Goal: Check status: Check status

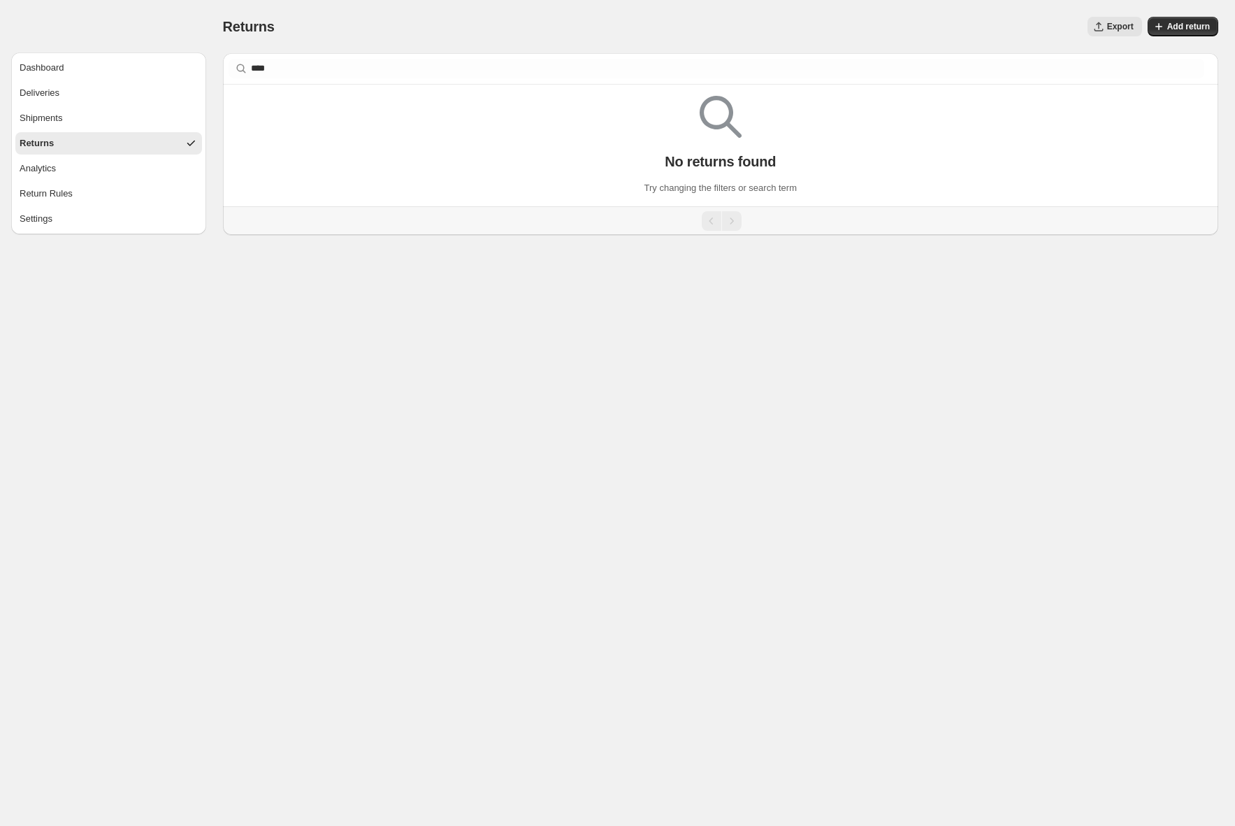
click at [80, 142] on button "Returns" at bounding box center [108, 143] width 187 height 22
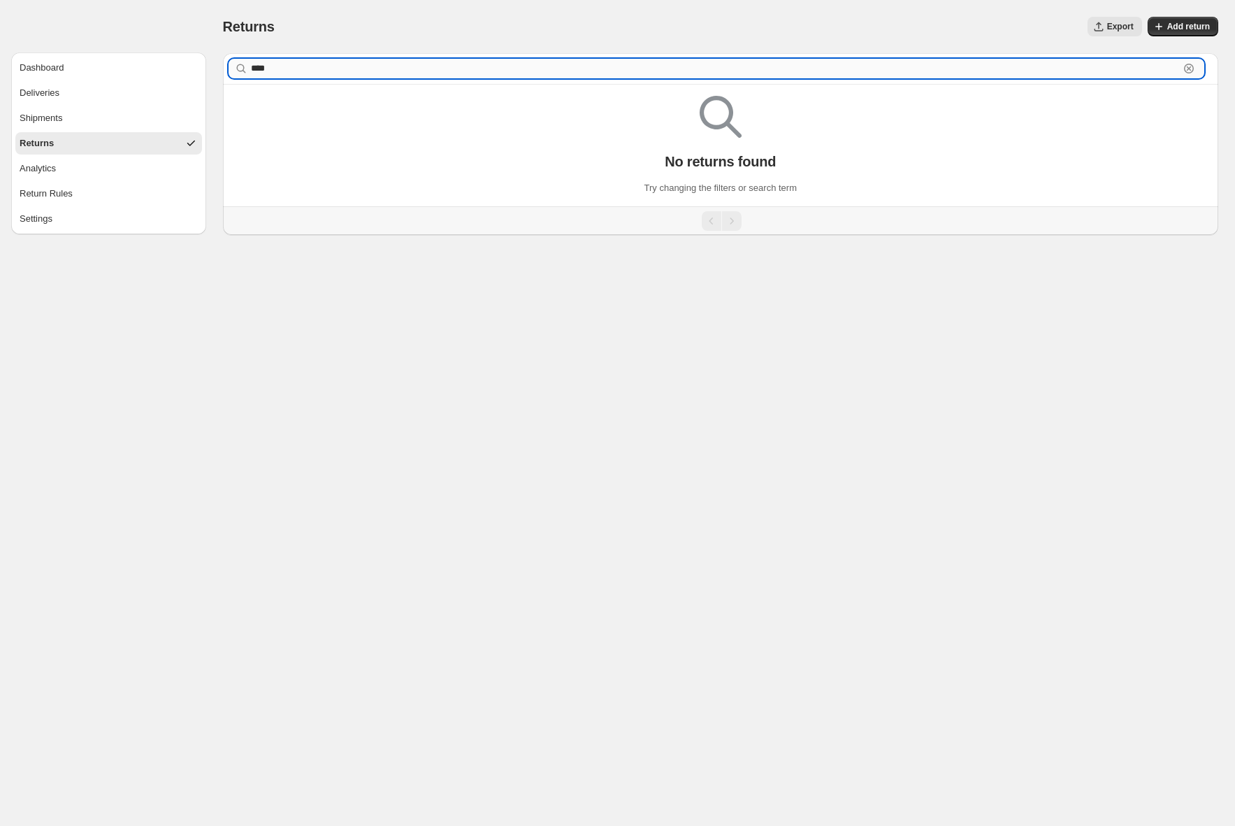
click at [1097, 67] on input "****" at bounding box center [715, 69] width 929 height 20
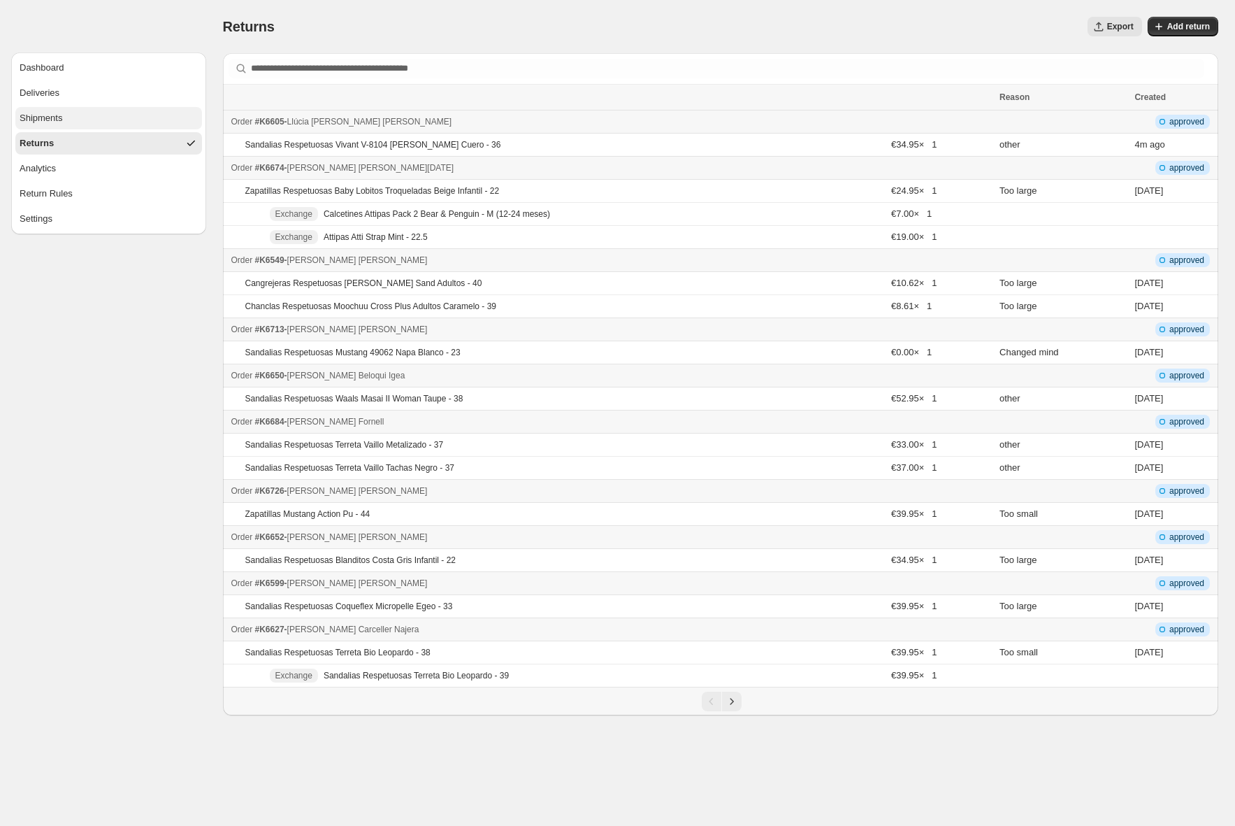
click at [130, 107] on button "Shipments" at bounding box center [108, 118] width 187 height 22
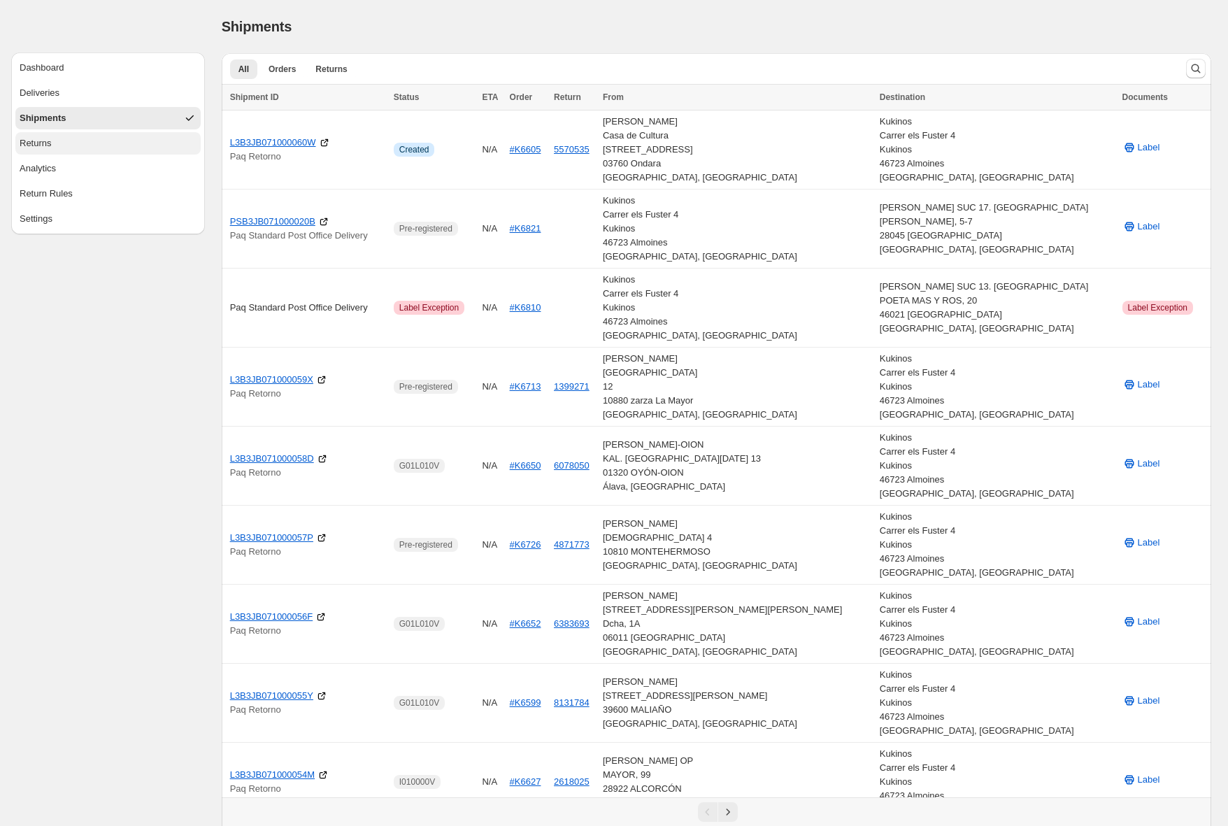
click at [112, 144] on button "Returns" at bounding box center [107, 143] width 185 height 22
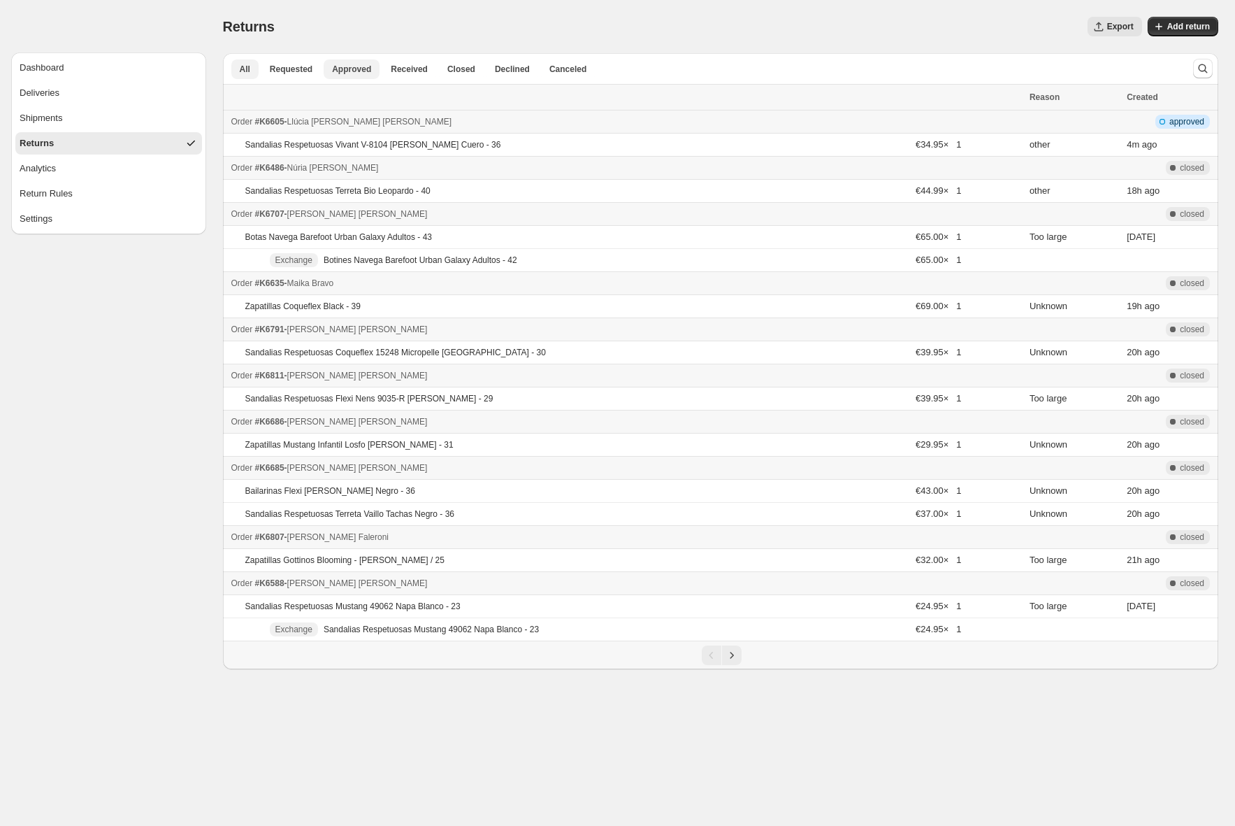
click at [352, 70] on span "Approved" at bounding box center [351, 69] width 39 height 11
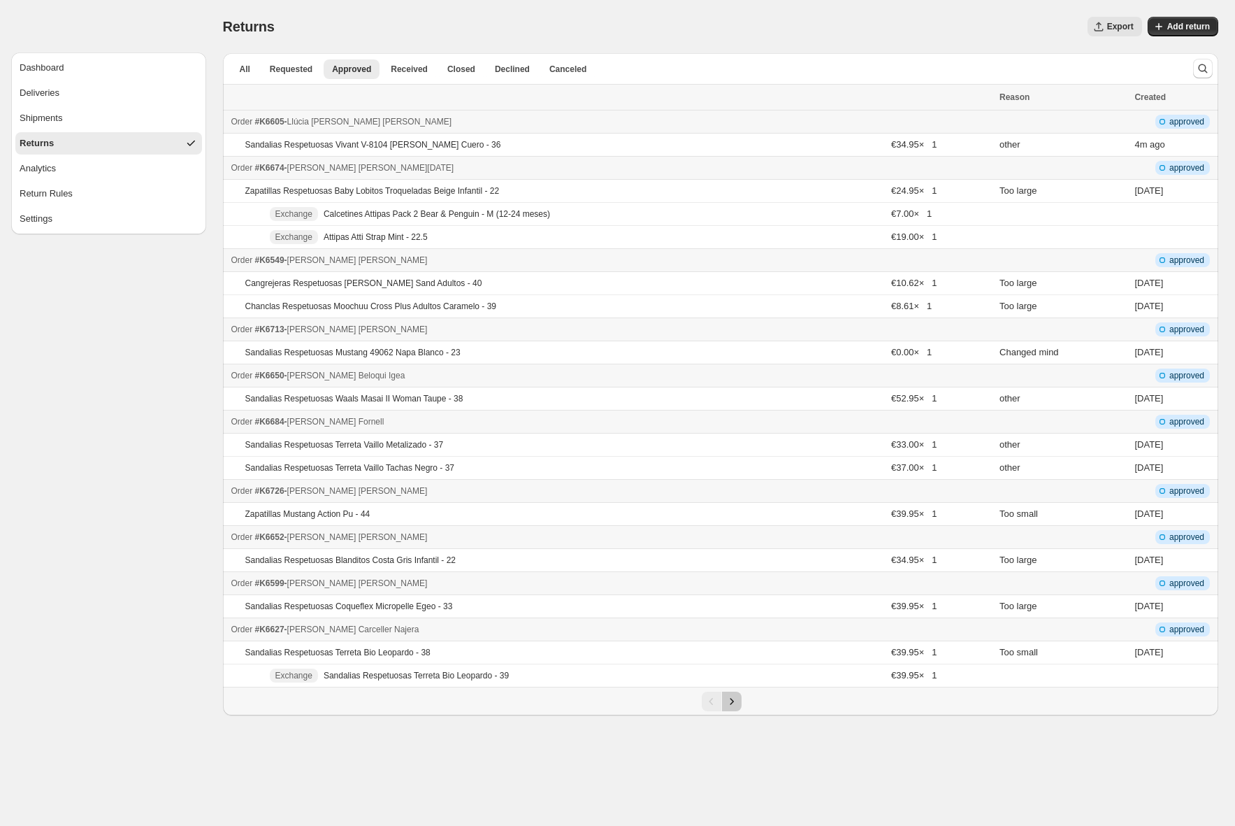
click at [733, 702] on icon "Next" at bounding box center [732, 701] width 14 height 14
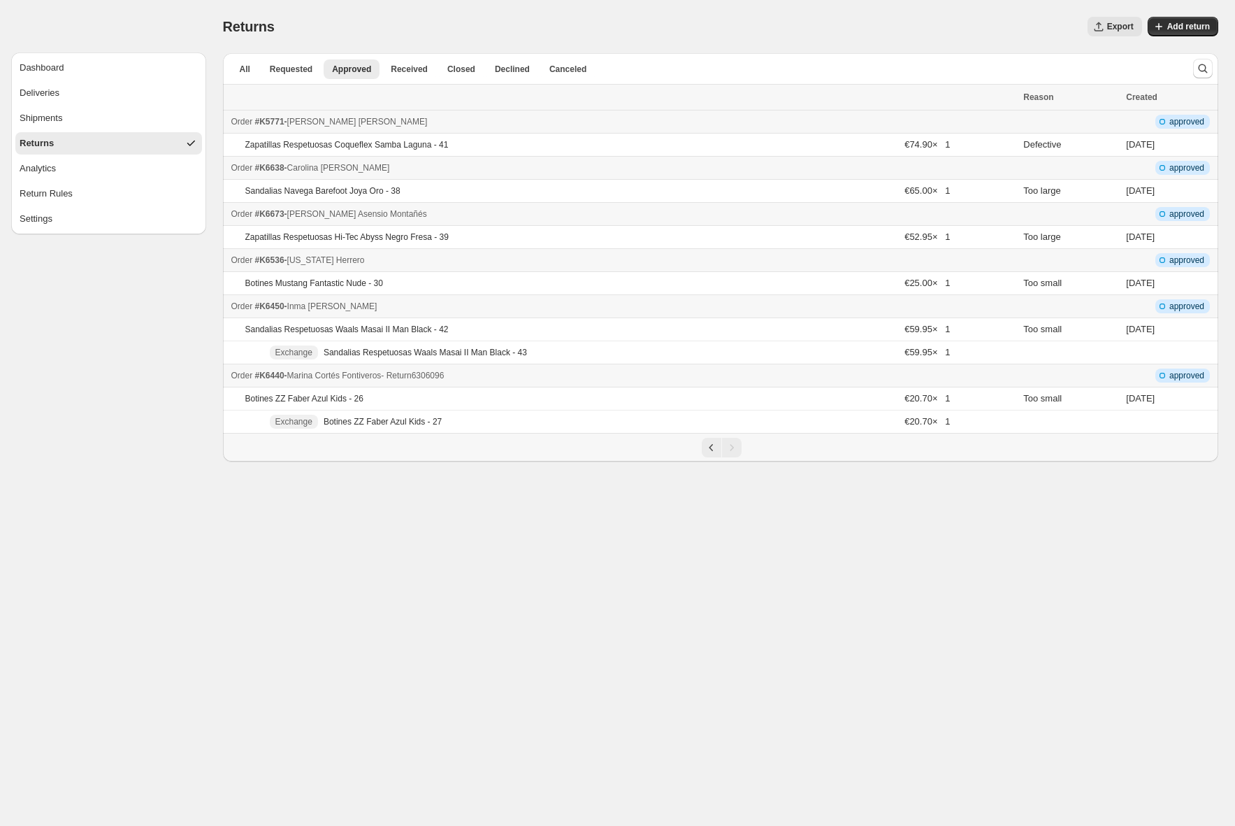
click at [515, 371] on div "Order #K6440 - Marina Cortés Fontiveros - Return 6306096" at bounding box center [623, 375] width 784 height 14
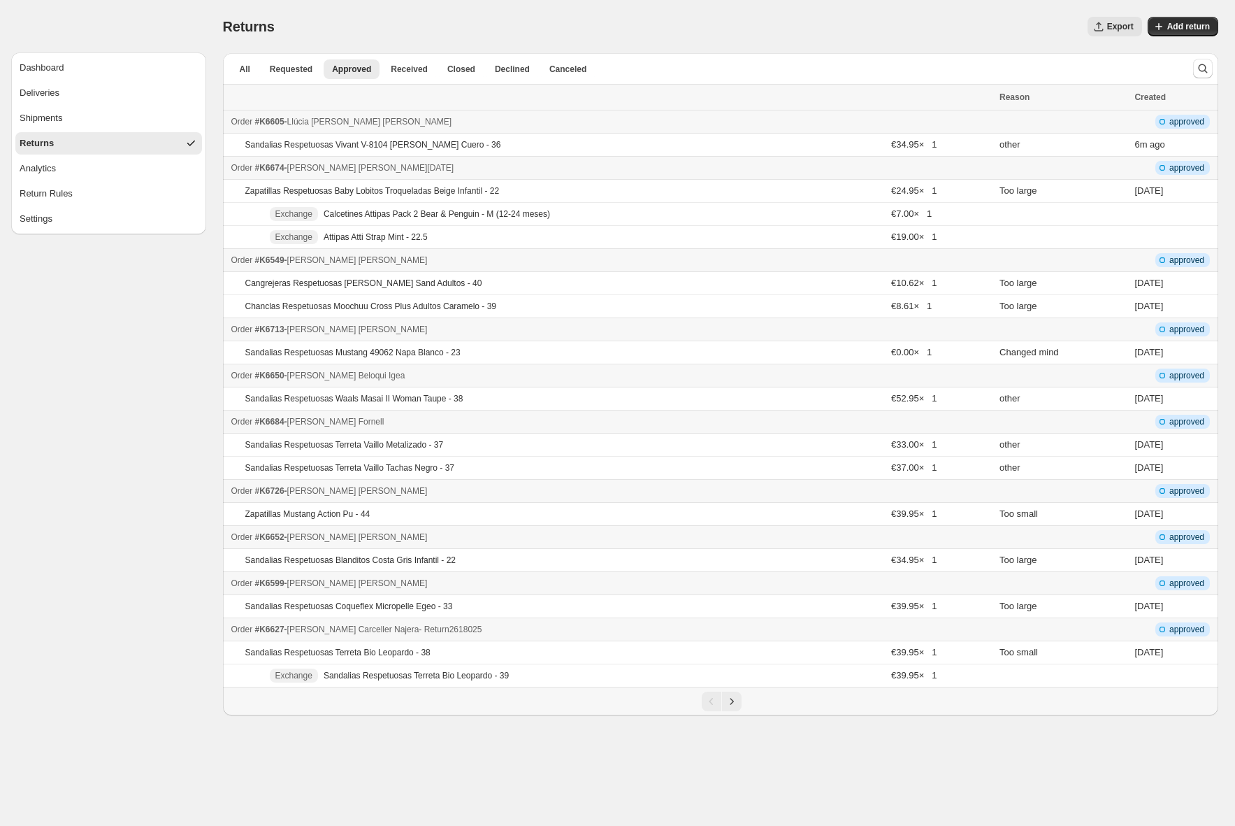
click at [564, 621] on td "Order #K6627 - Natalia Carceller Najera - Return 2618025" at bounding box center [609, 629] width 773 height 23
click at [561, 629] on div "Order #K6627 - Natalia Carceller Najera - Return 2618025" at bounding box center [611, 629] width 761 height 14
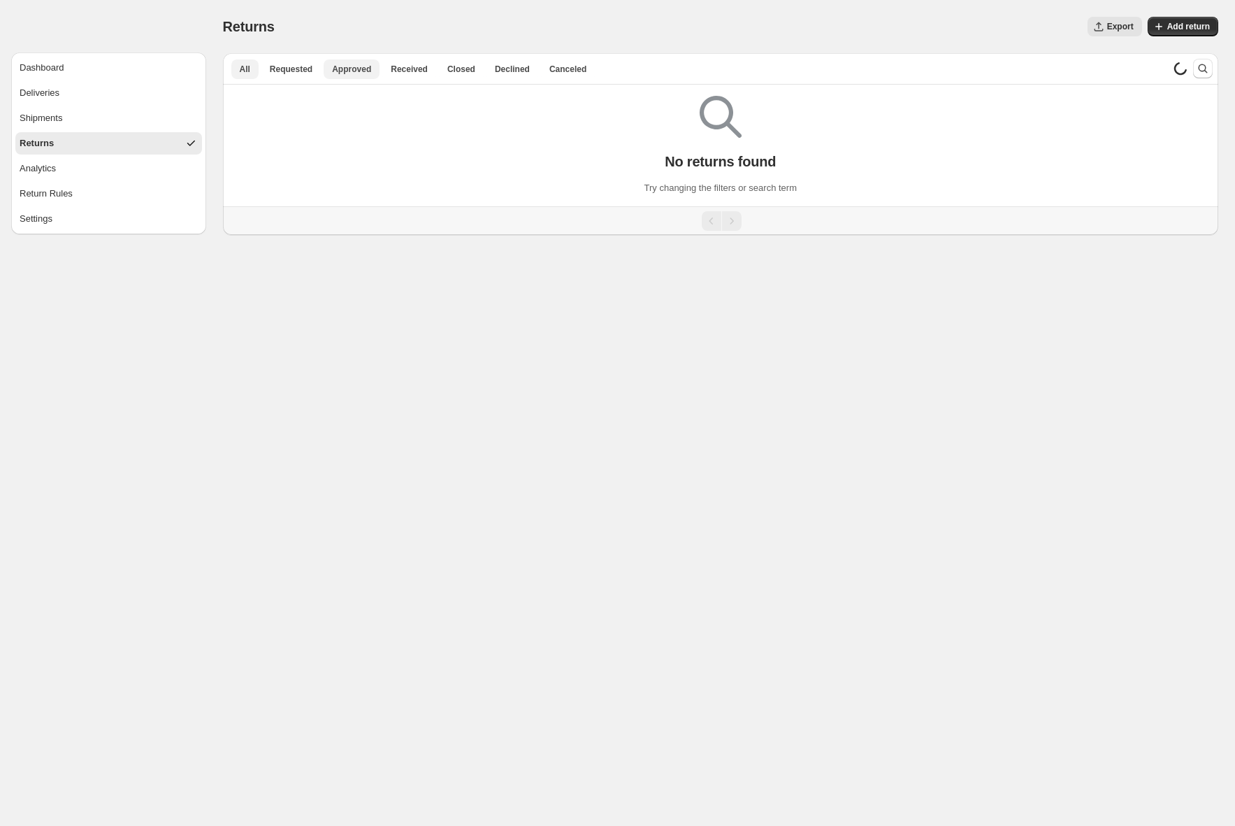
click at [357, 73] on span "Approved" at bounding box center [351, 69] width 39 height 11
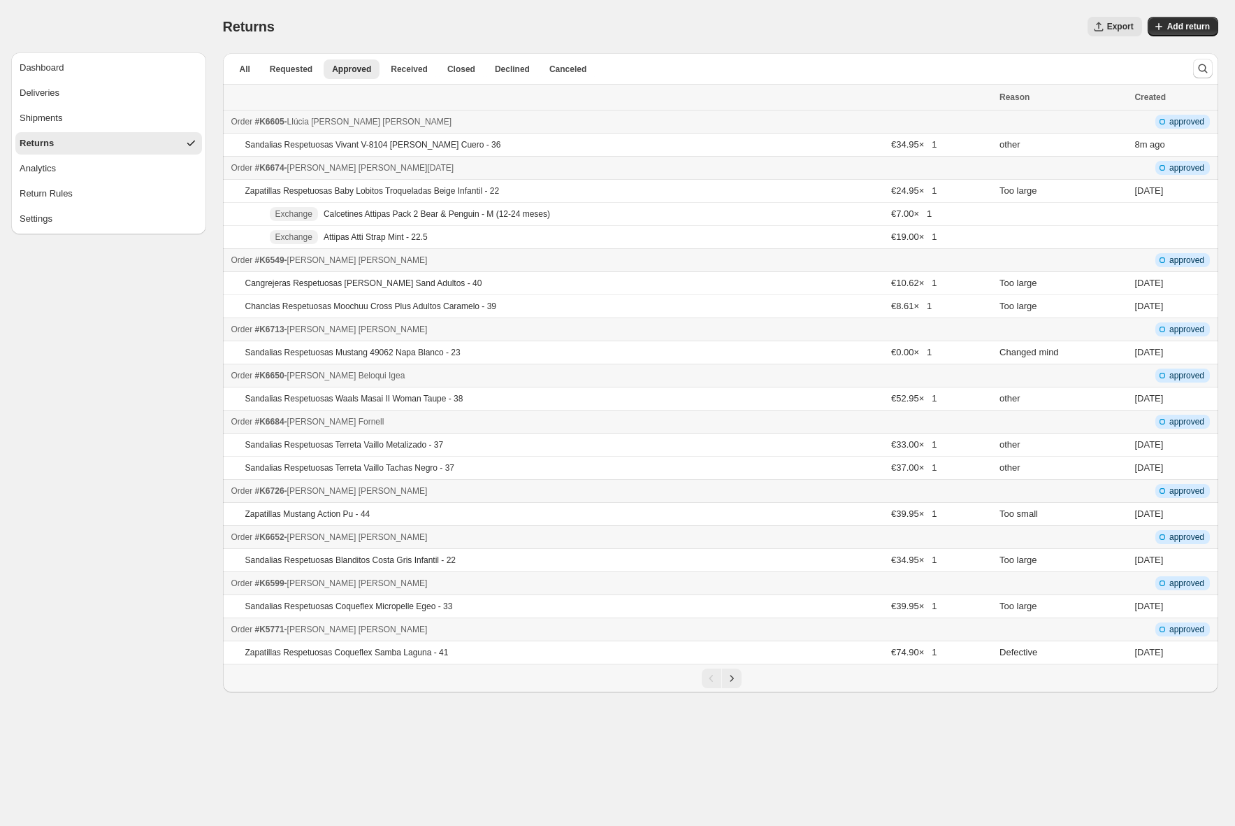
click at [732, 679] on icon "Next" at bounding box center [732, 678] width 14 height 14
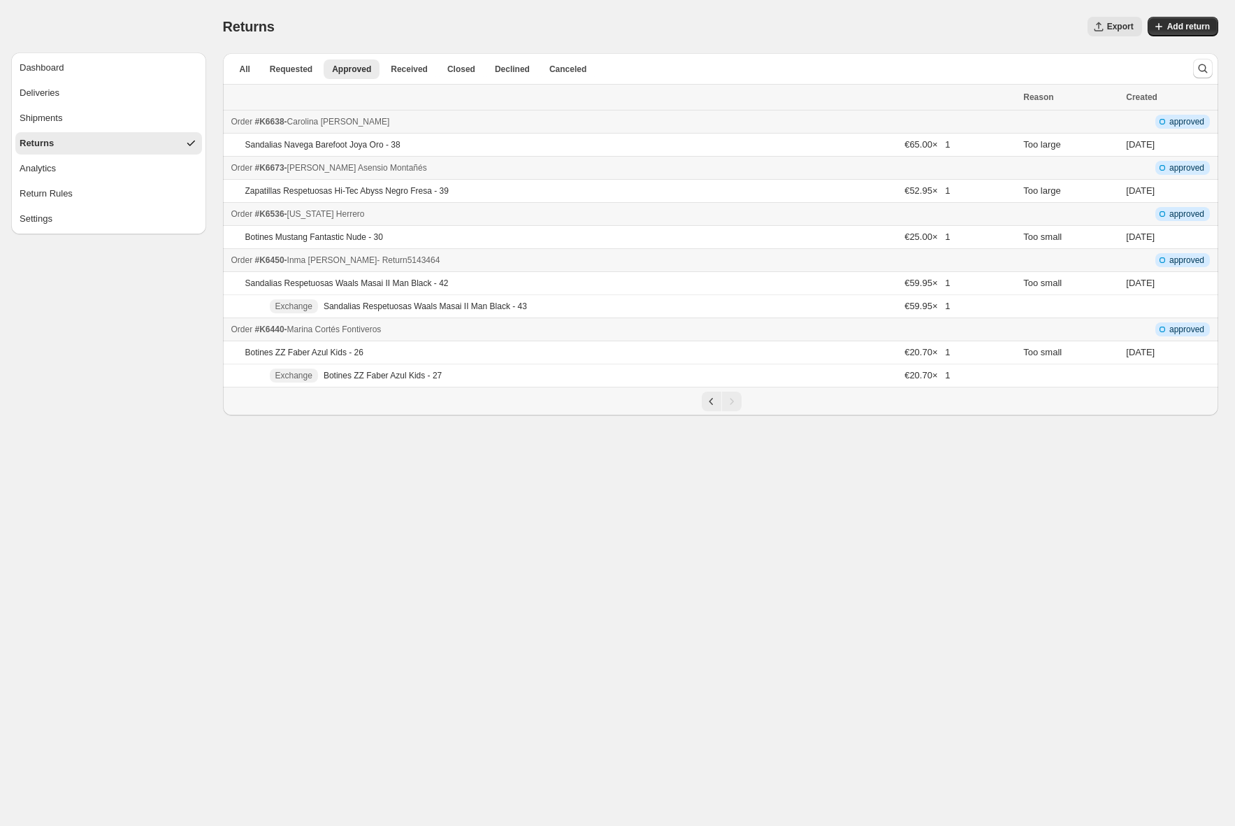
click at [508, 258] on div "Order #K6450 - [PERSON_NAME] - Return 5143464" at bounding box center [623, 260] width 784 height 14
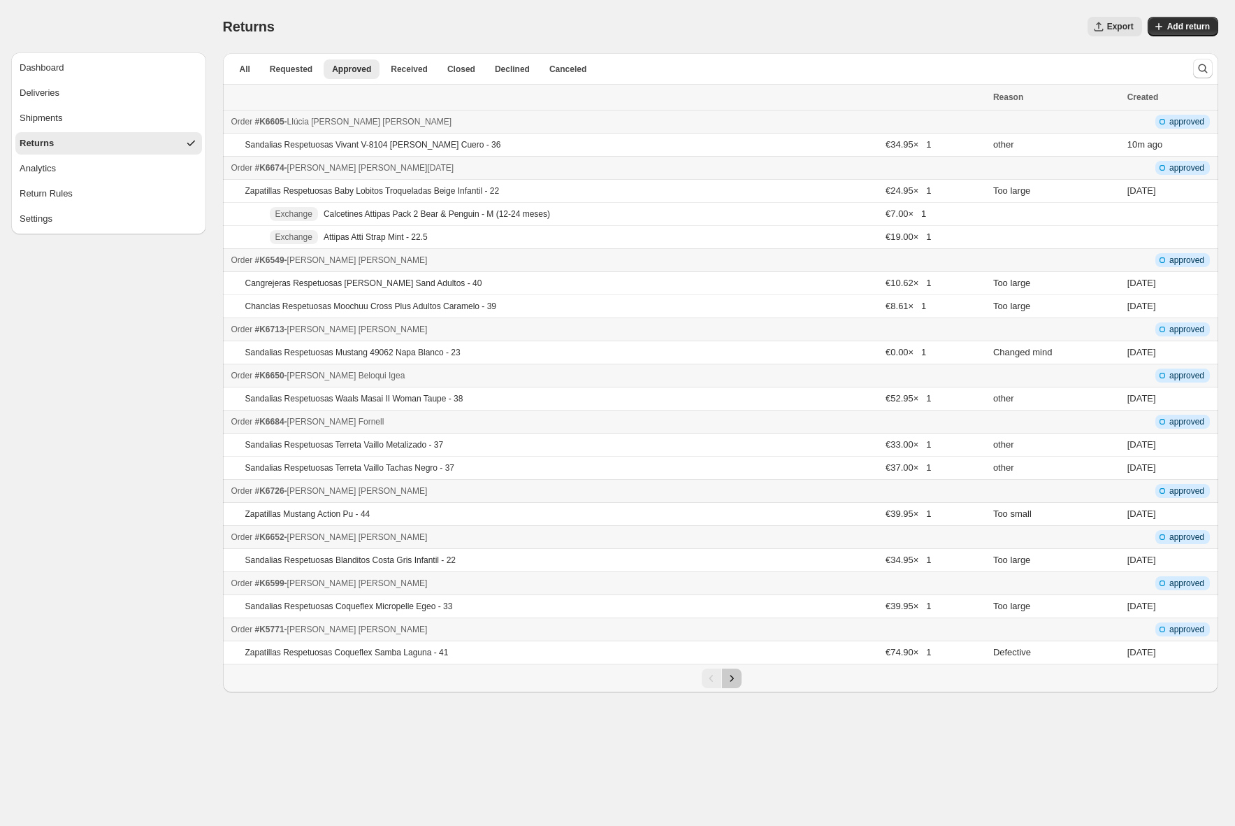
click at [737, 675] on icon "Next" at bounding box center [732, 678] width 14 height 14
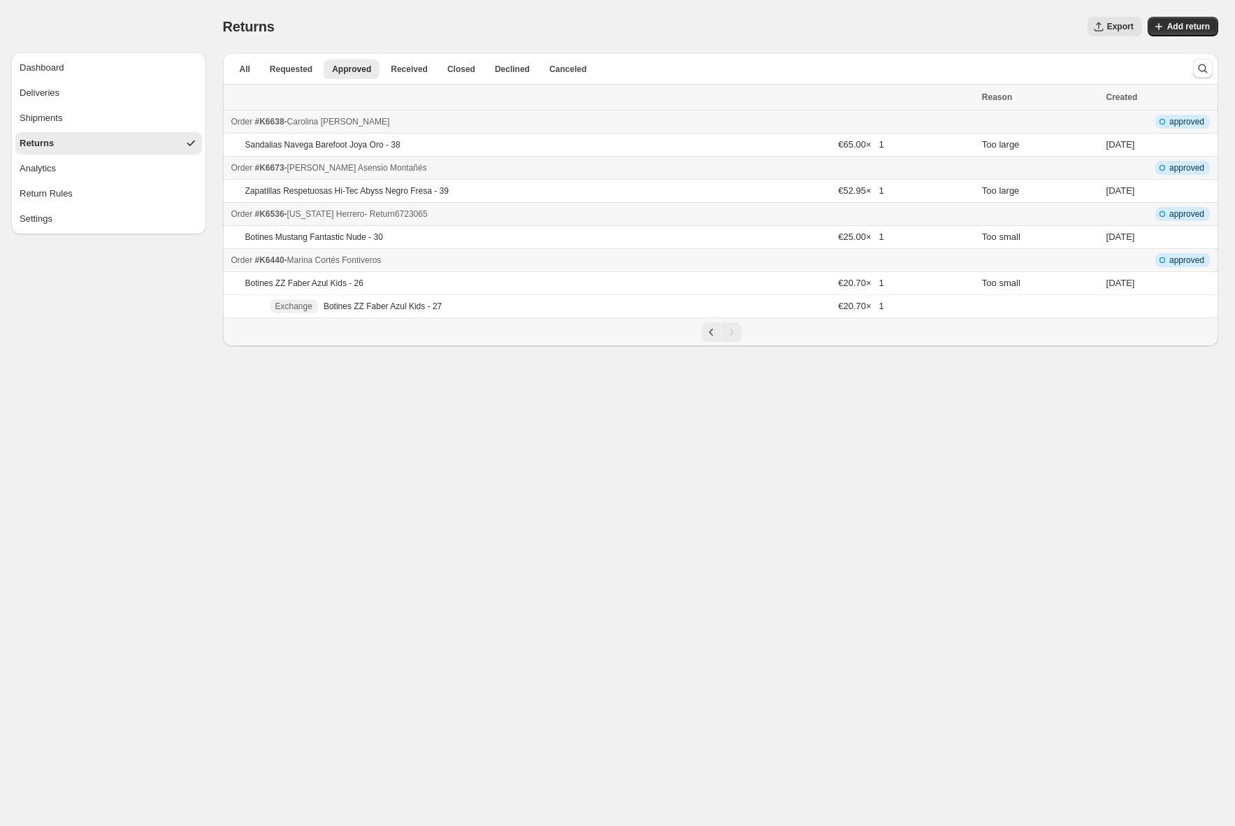
click at [506, 213] on div "Order #K6536 - [US_STATE][PERSON_NAME] - Return 6723065" at bounding box center [602, 214] width 743 height 14
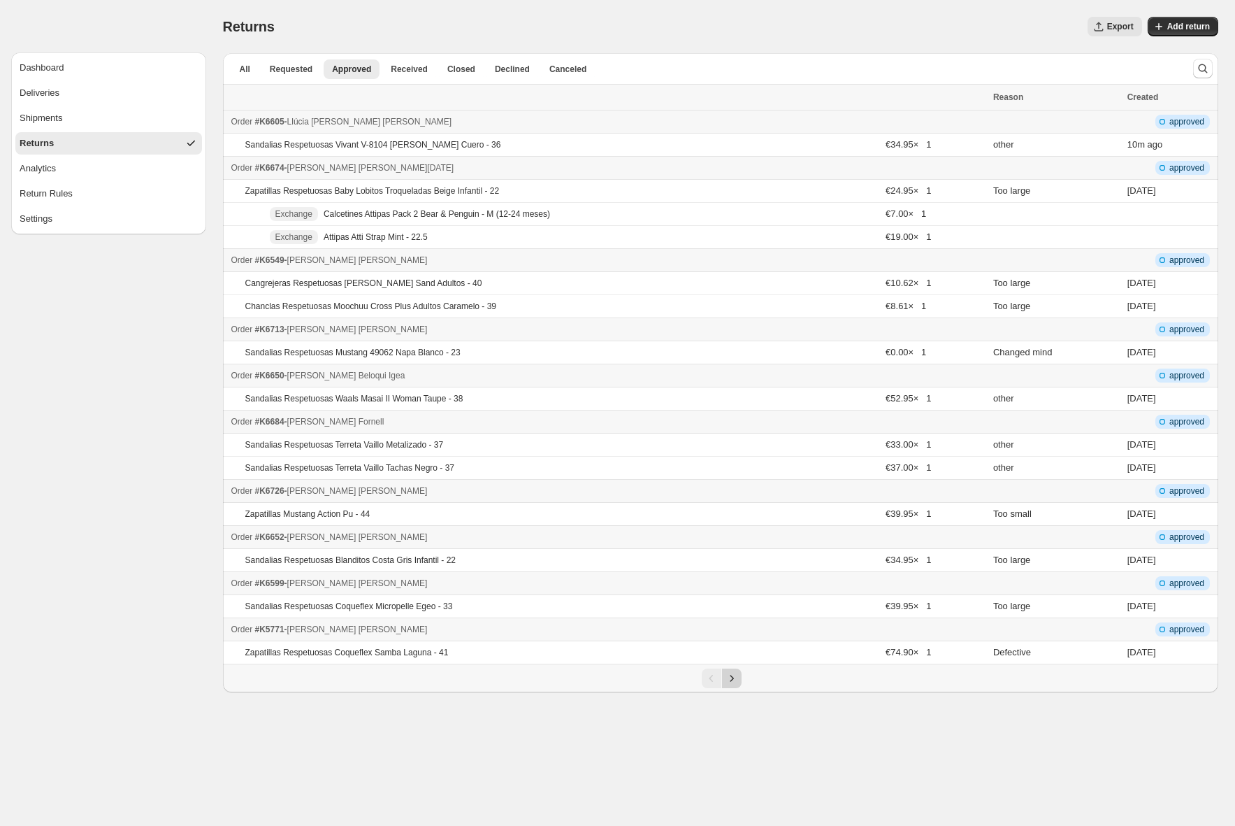
click at [732, 671] on button "Next" at bounding box center [732, 678] width 20 height 20
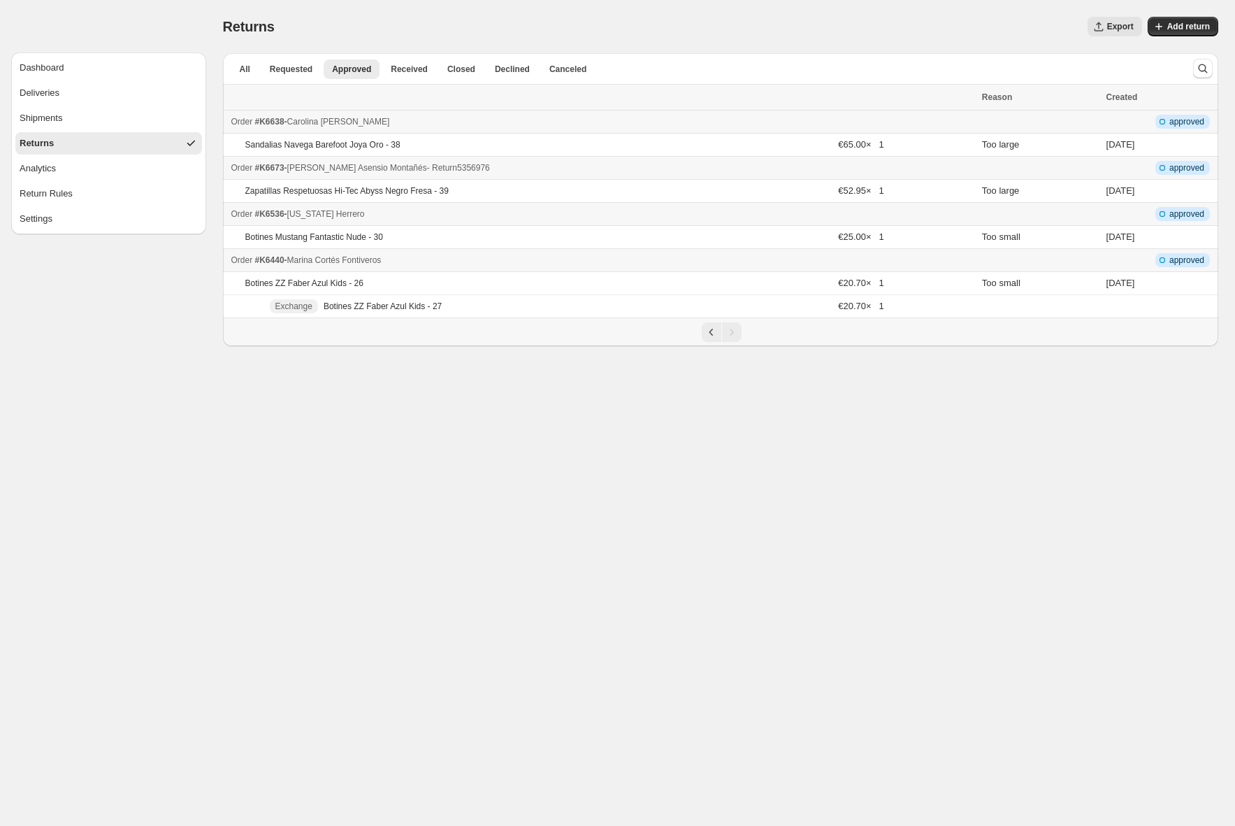
click at [535, 171] on div "Order #K6673 - [PERSON_NAME] - Return 5356976" at bounding box center [602, 168] width 743 height 14
click at [452, 118] on span "- Return 6989108" at bounding box center [420, 122] width 63 height 10
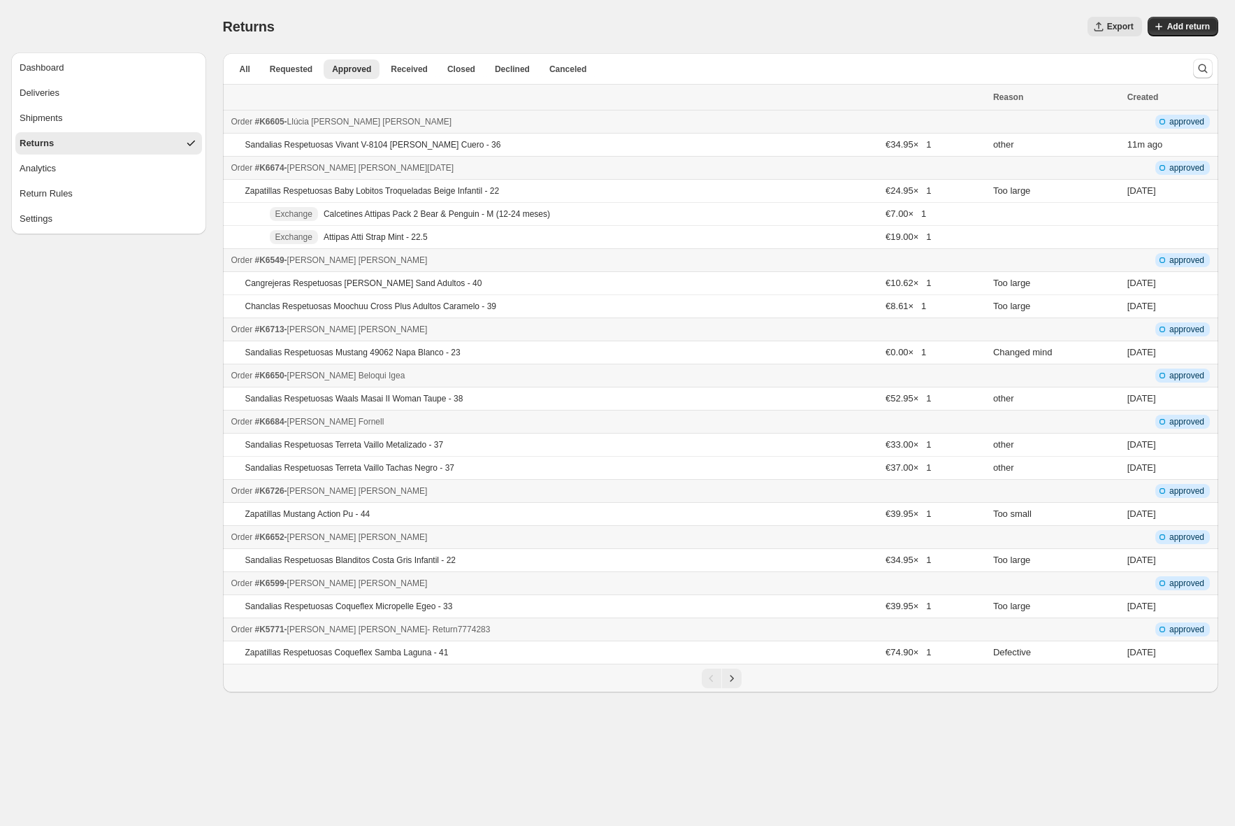
click at [584, 635] on div "Order #K5771 - [PERSON_NAME] - Return 7774283" at bounding box center [608, 629] width 754 height 14
click at [585, 585] on div "Order #K6599 - [PERSON_NAME] - Return 8131784" at bounding box center [608, 583] width 754 height 14
click at [567, 545] on td "Order #K6652 - [PERSON_NAME] - Return 6383693" at bounding box center [606, 537] width 766 height 23
click at [569, 543] on div "Order #K6652 - [PERSON_NAME] - Return 6383693" at bounding box center [608, 537] width 754 height 14
click at [580, 417] on div "Order #K6684 - [PERSON_NAME] - Return 6639185" at bounding box center [608, 422] width 754 height 14
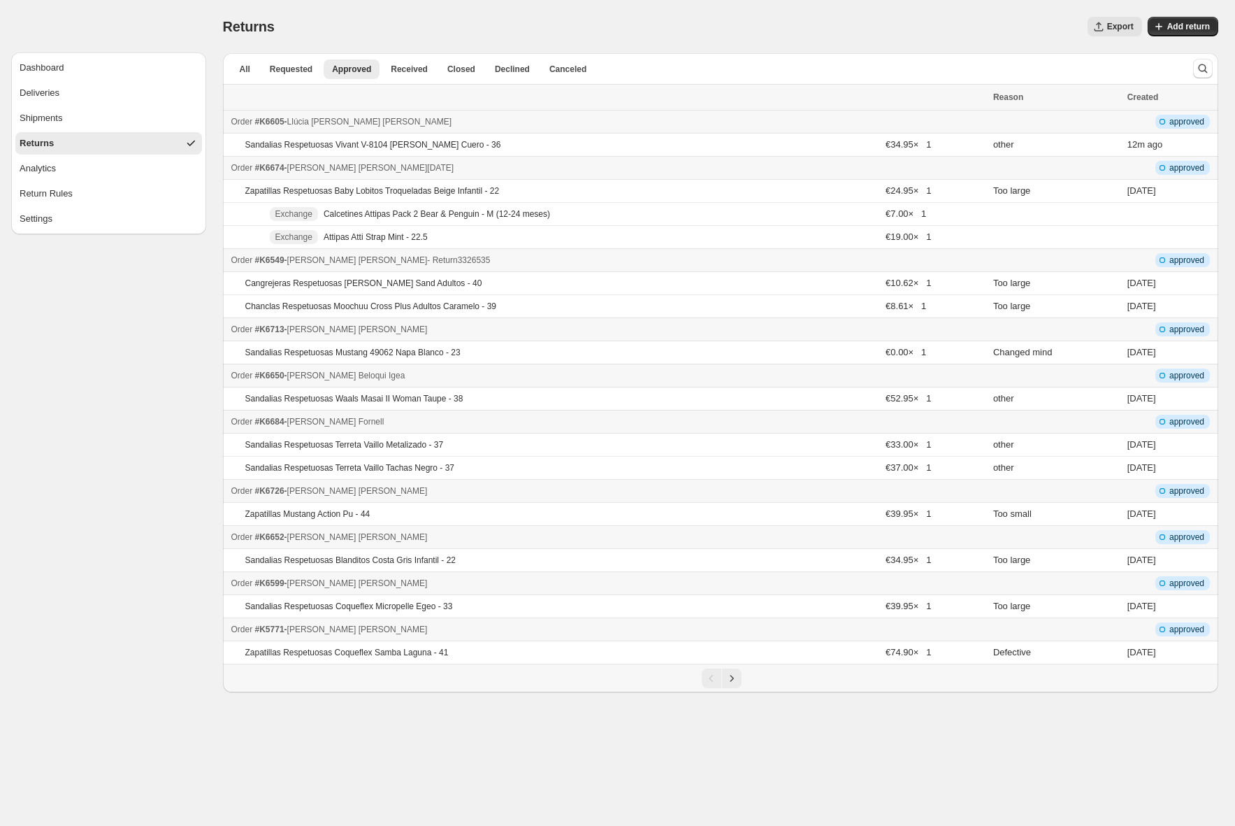
click at [619, 257] on div "Order #K6549 - [PERSON_NAME] [PERSON_NAME] - Return 3326535" at bounding box center [608, 260] width 754 height 14
click at [645, 124] on div "Order #K6605 - [PERSON_NAME] - Return 5570535" at bounding box center [608, 122] width 754 height 14
